Goal: Navigation & Orientation: Find specific page/section

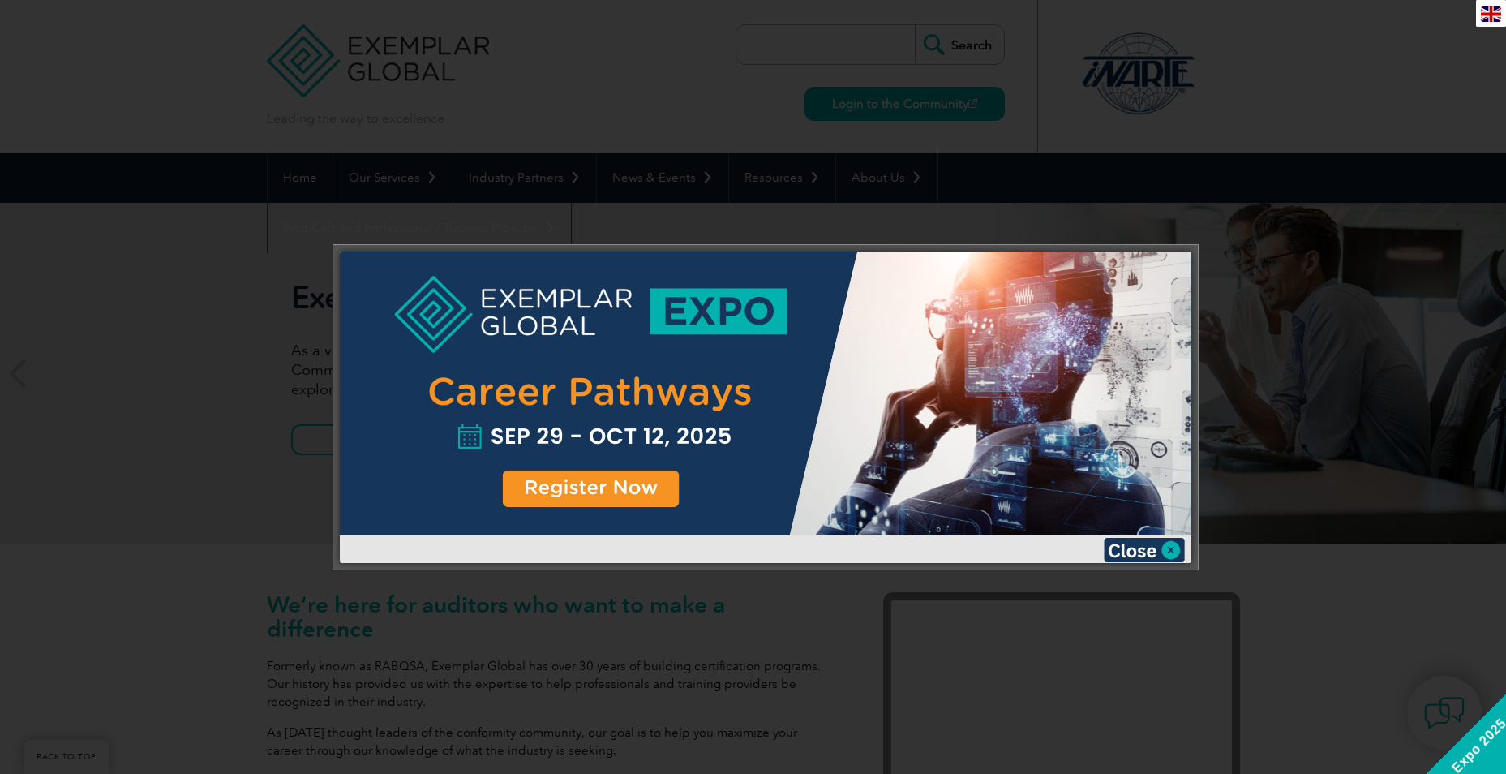
scroll to position [2190, 0]
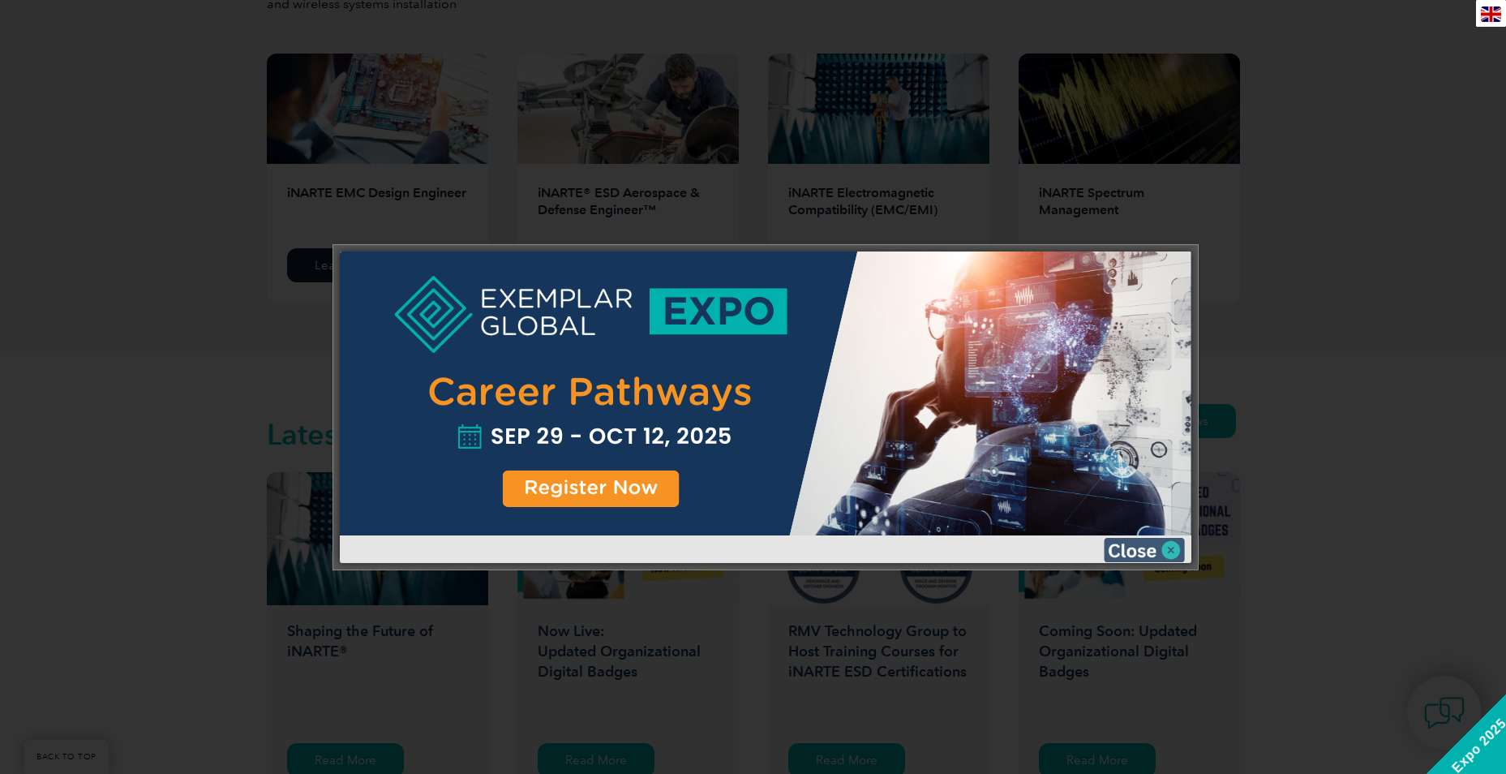
click at [1144, 558] on img at bounding box center [1144, 550] width 81 height 24
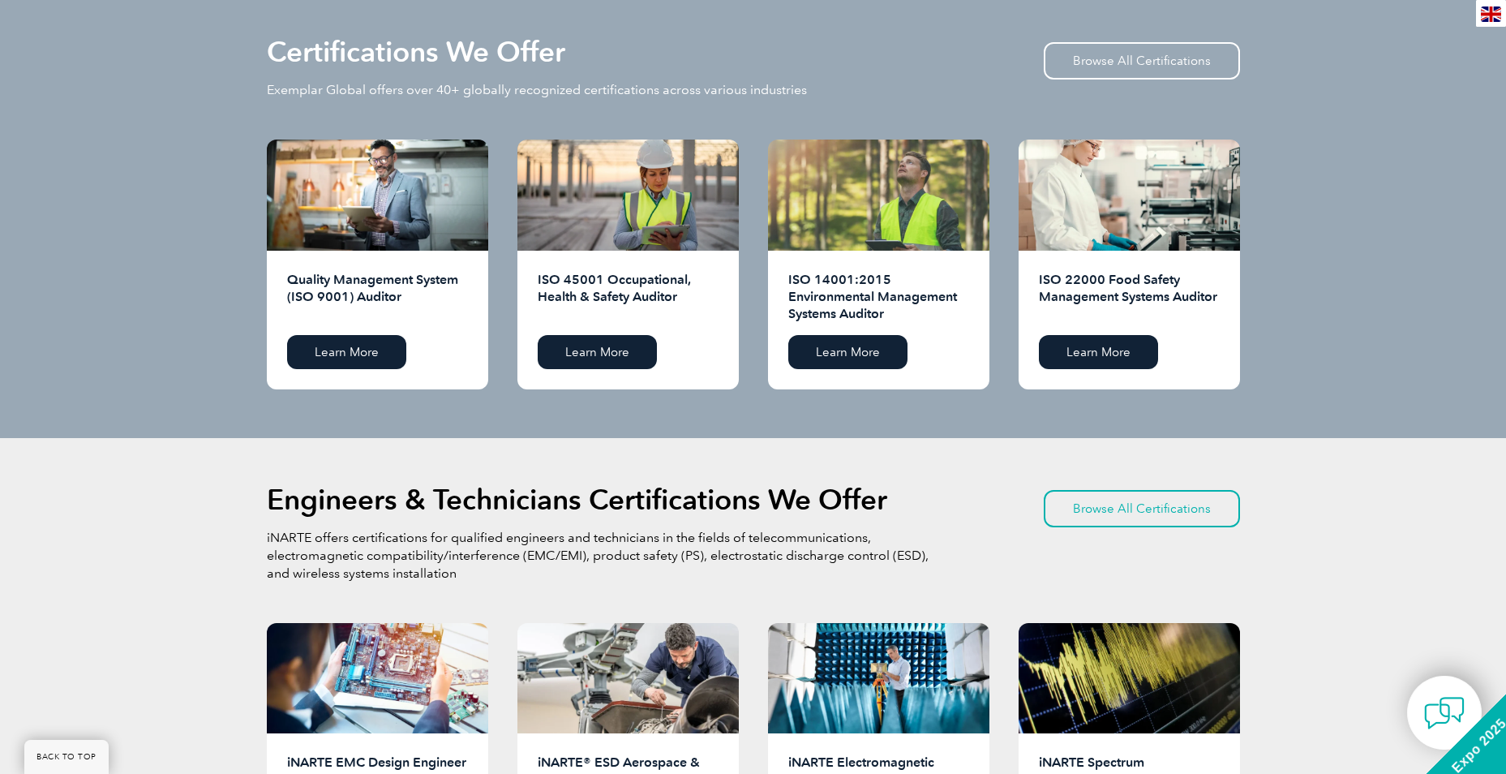
scroll to position [1541, 0]
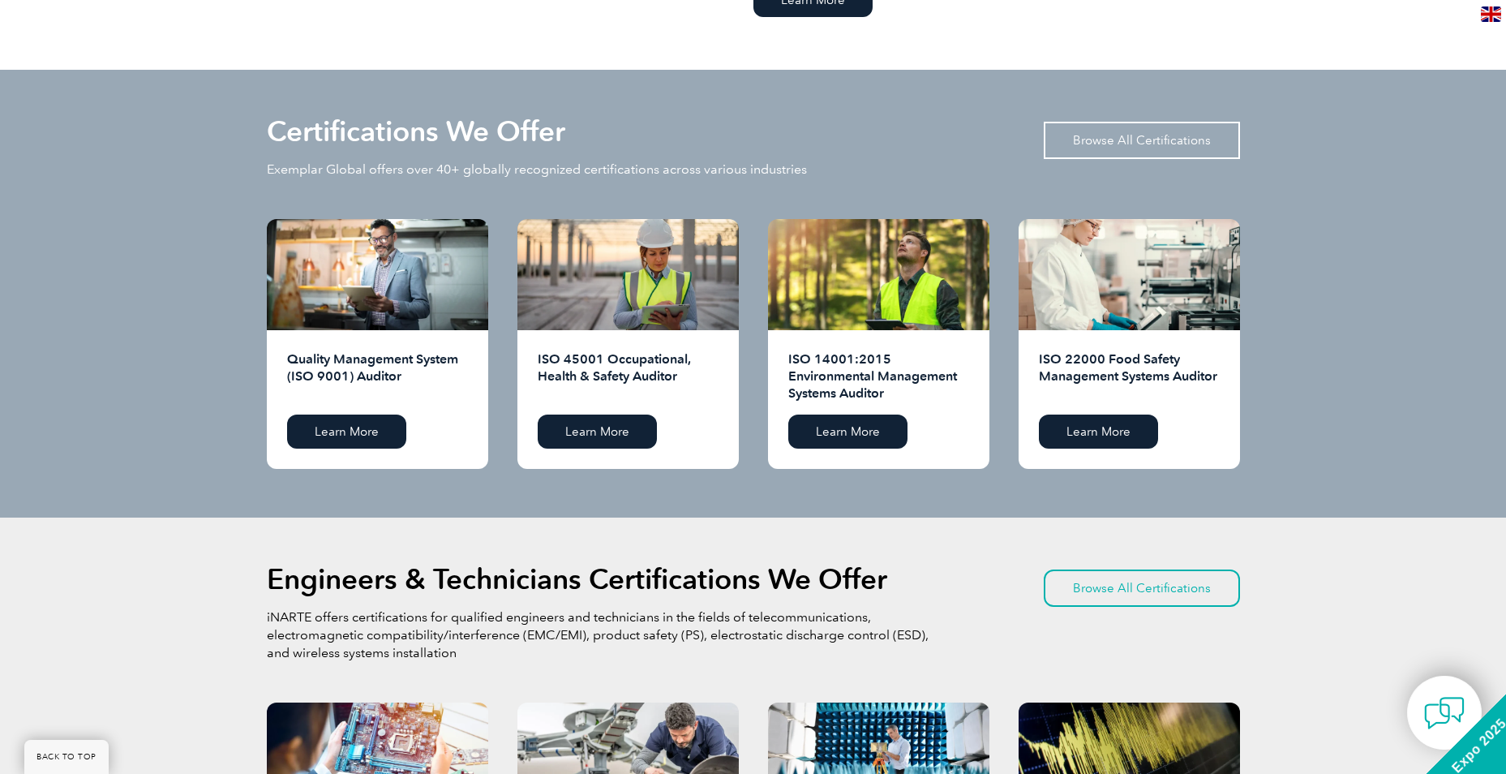
click at [1102, 144] on link "Browse All Certifications" at bounding box center [1142, 140] width 196 height 37
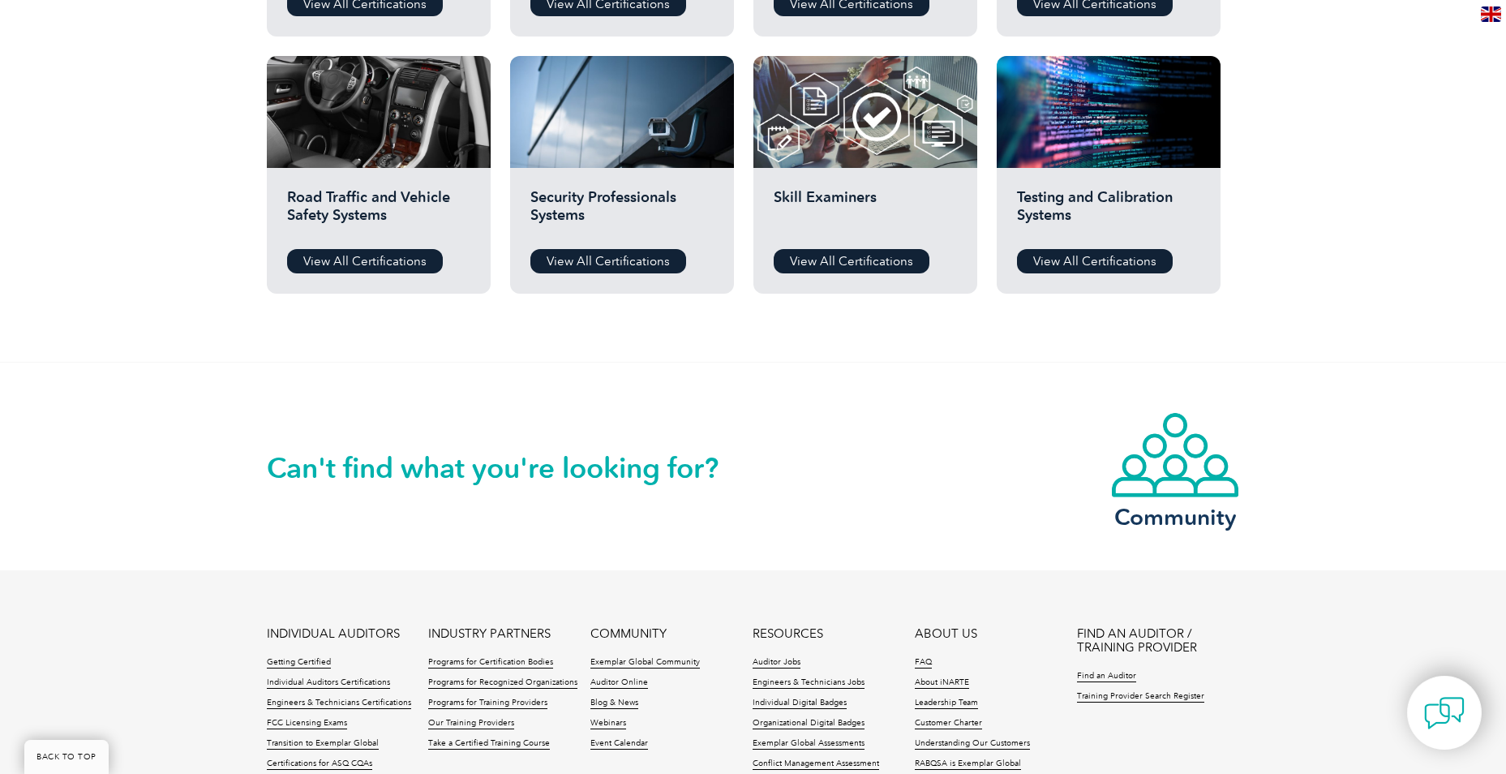
scroll to position [1163, 0]
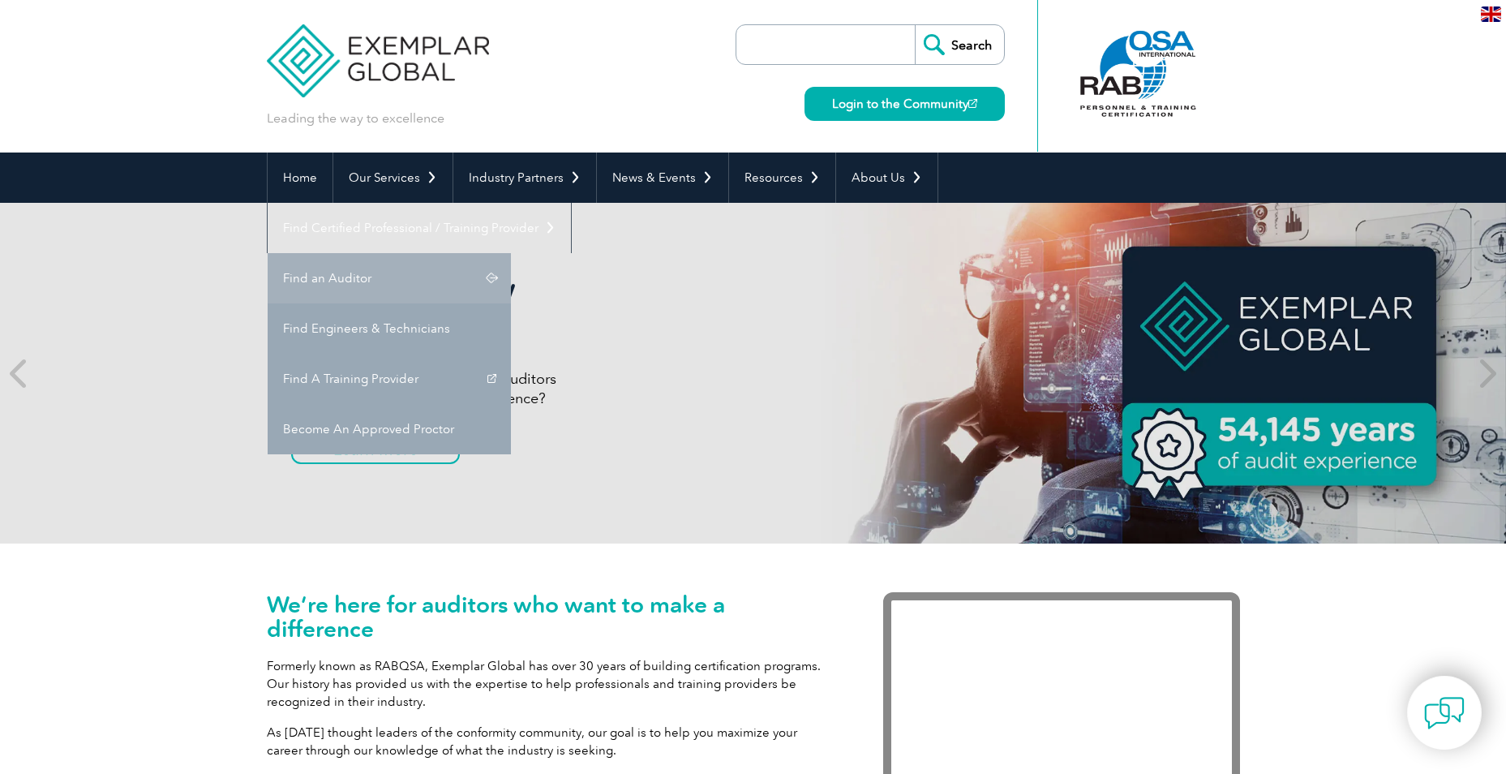
click at [511, 253] on link "Find an Auditor" at bounding box center [389, 278] width 243 height 50
